Goal: Transaction & Acquisition: Purchase product/service

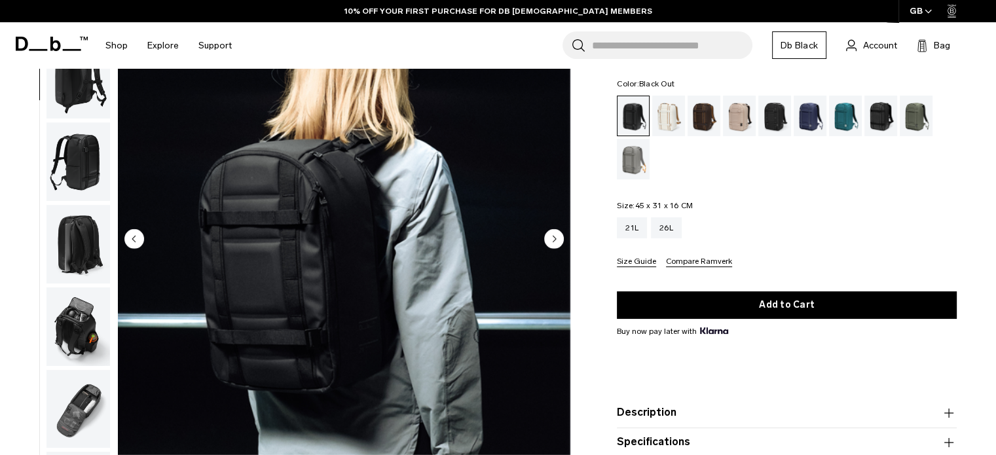
click at [81, 143] on img "button" at bounding box center [78, 161] width 64 height 79
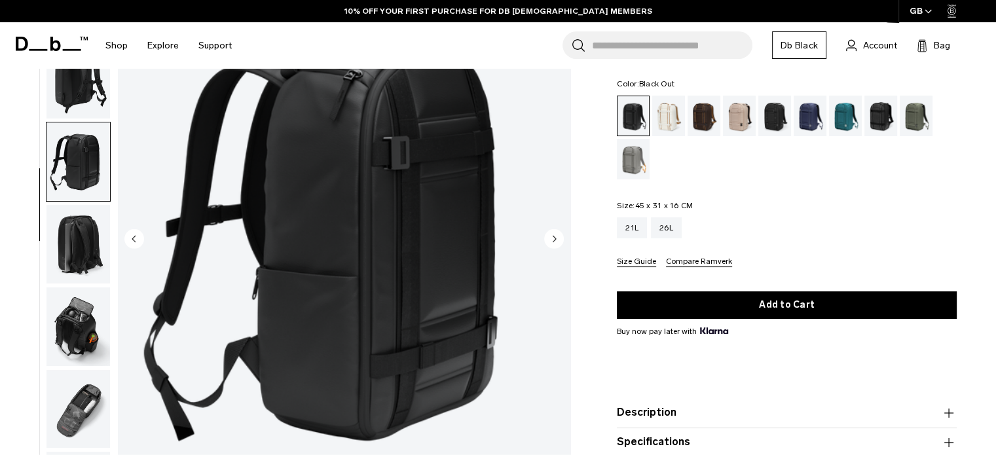
scroll to position [92, 0]
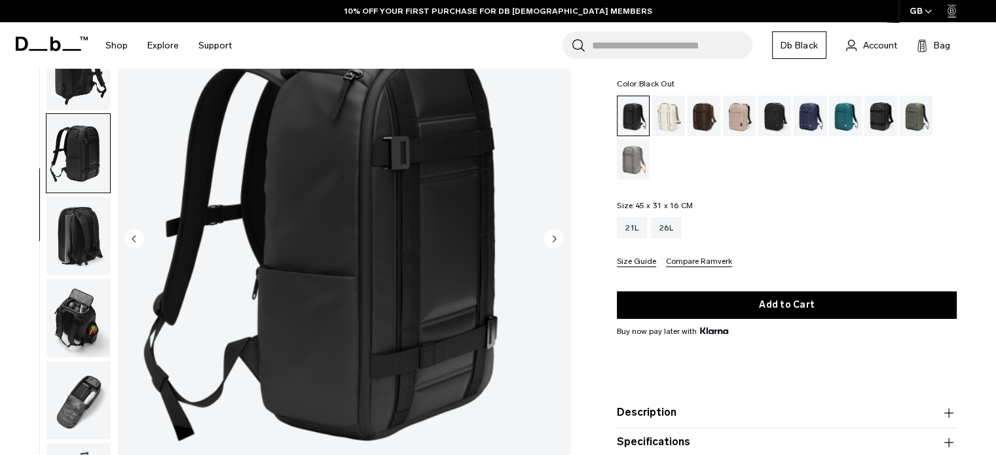
click at [86, 230] on img "button" at bounding box center [78, 235] width 64 height 79
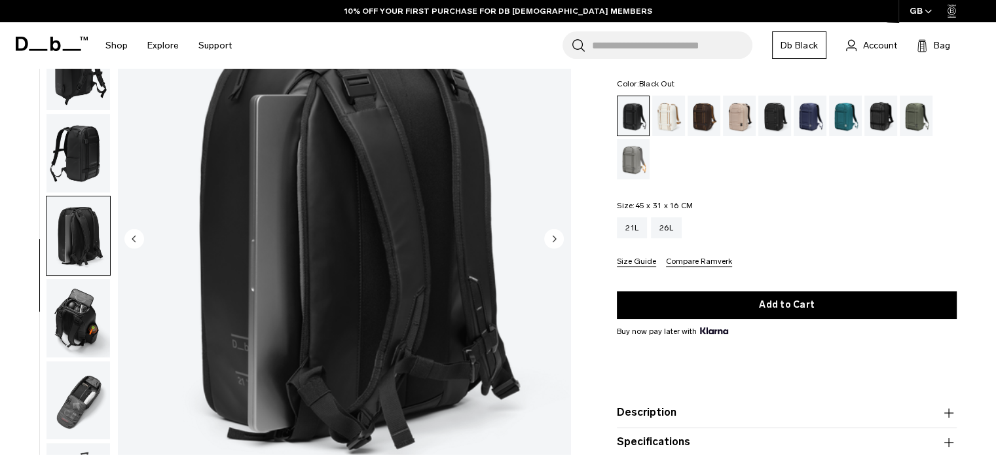
click at [60, 308] on img "button" at bounding box center [78, 318] width 64 height 79
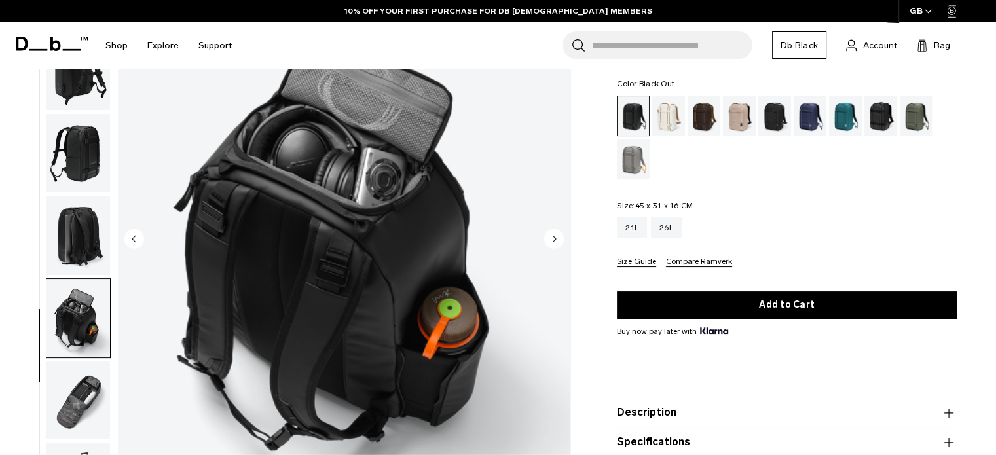
click at [88, 219] on img "button" at bounding box center [78, 235] width 64 height 79
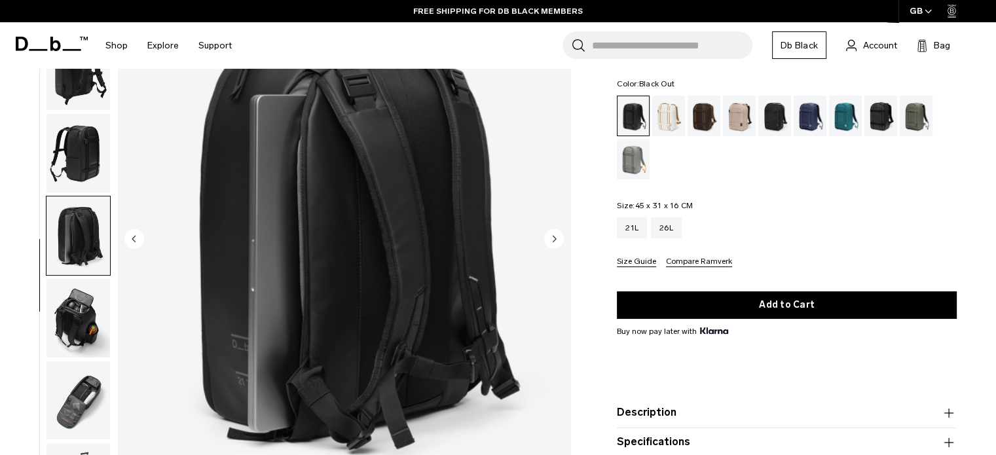
click at [98, 319] on img "button" at bounding box center [78, 318] width 64 height 79
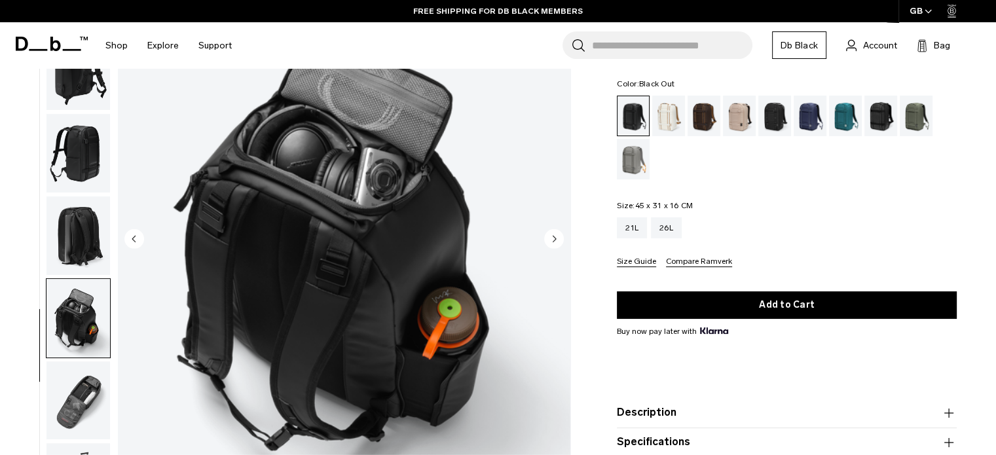
click at [82, 386] on img "button" at bounding box center [78, 400] width 64 height 79
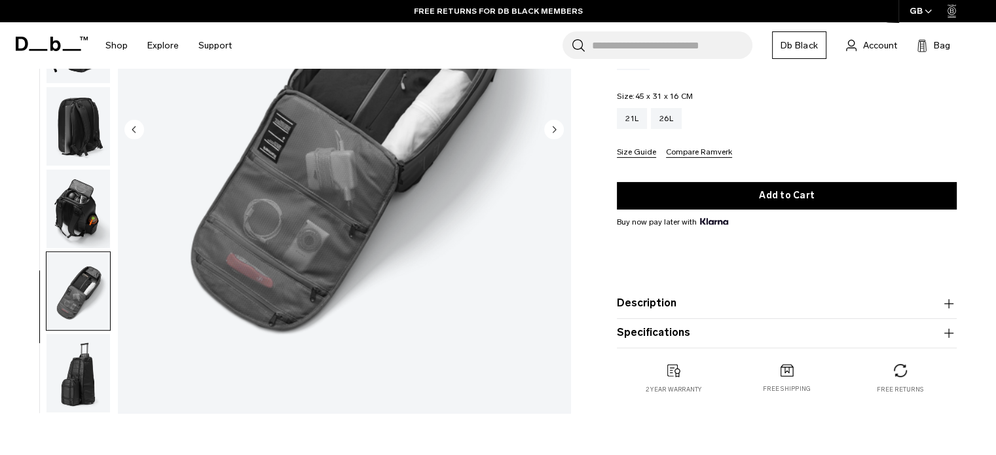
scroll to position [262, 0]
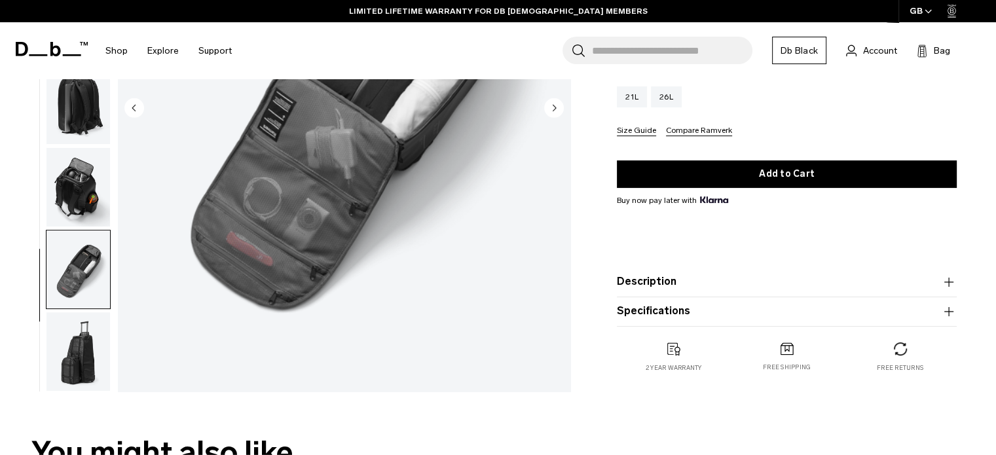
click at [103, 340] on img "button" at bounding box center [78, 351] width 64 height 79
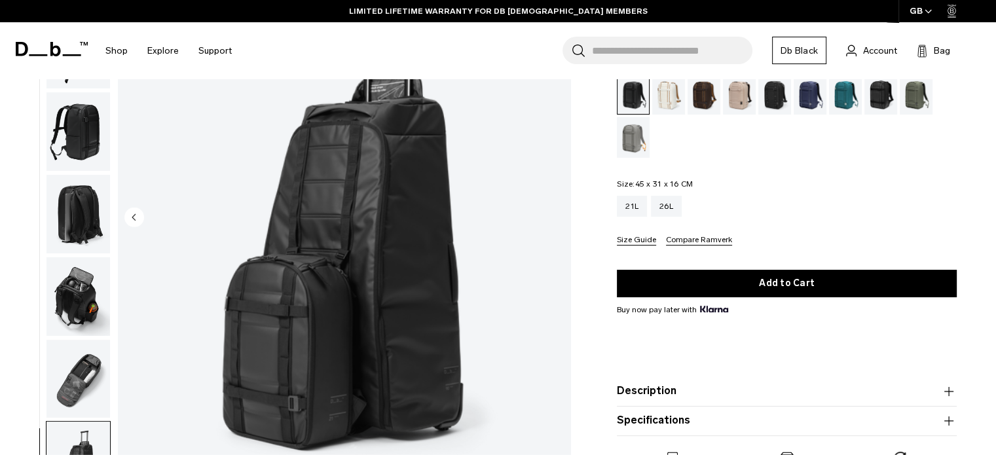
scroll to position [131, 0]
